Goal: Check status: Check status

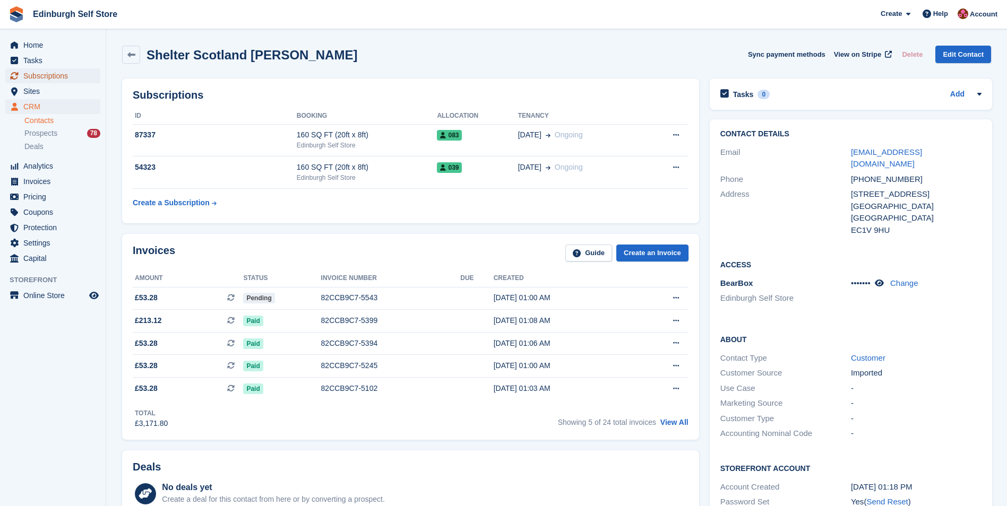
click at [38, 75] on span "Subscriptions" at bounding box center [55, 75] width 64 height 15
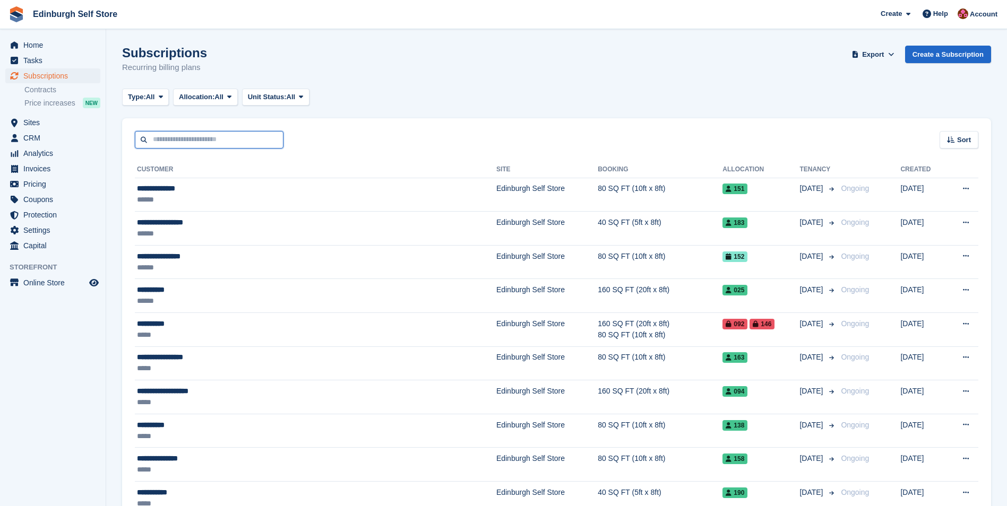
click at [185, 139] on input "text" at bounding box center [209, 140] width 149 height 18
type input "*****"
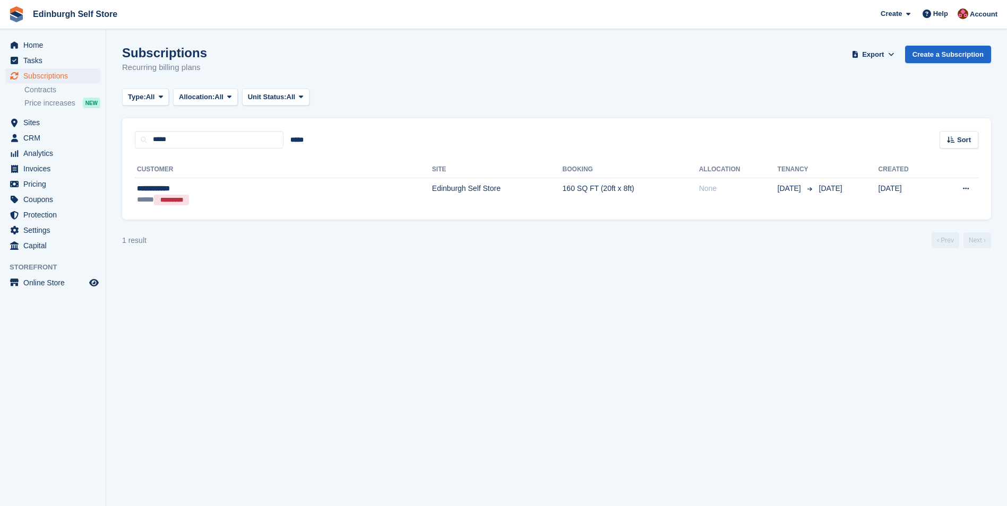
click at [432, 173] on th "Site" at bounding box center [497, 169] width 131 height 17
click at [432, 188] on td "Edinburgh Self Store" at bounding box center [497, 194] width 131 height 33
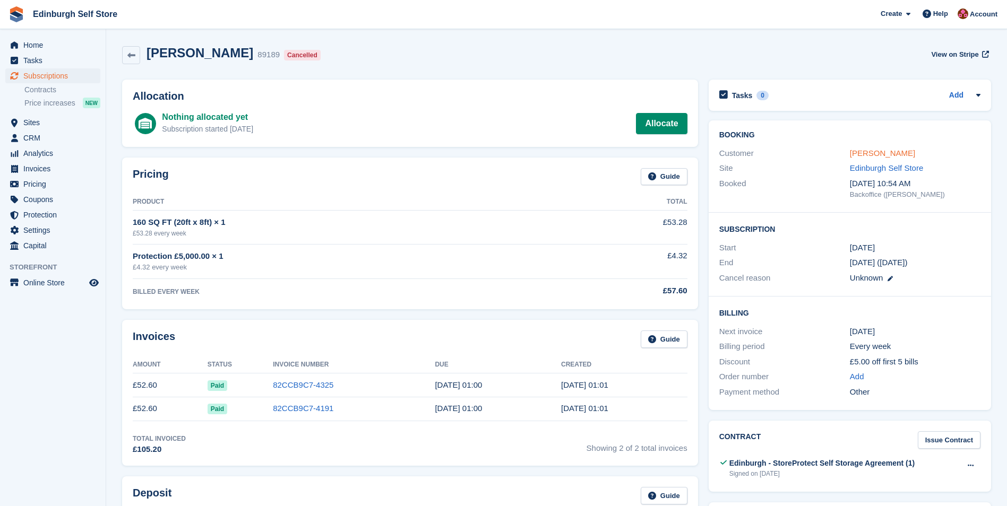
click at [867, 151] on link "Dawid Janota" at bounding box center [882, 153] width 65 height 9
